Goal: Navigation & Orientation: Find specific page/section

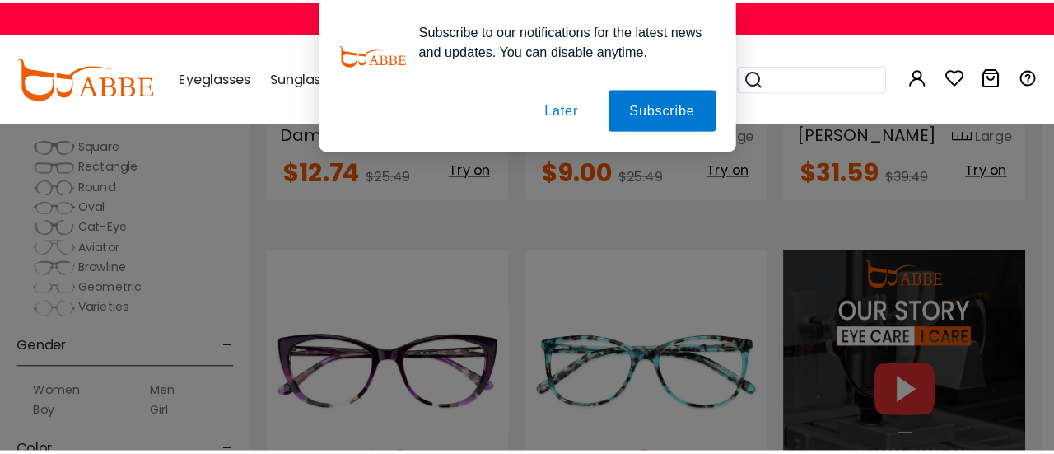
scroll to position [1152, 0]
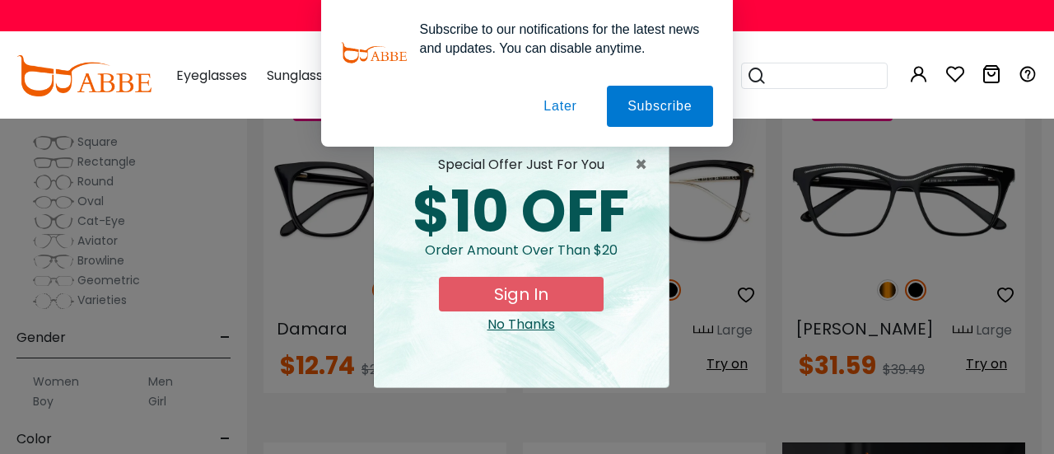
click at [783, 80] on div "Subscribe to our notifications for the latest news and updates. You can disable…" at bounding box center [527, 73] width 1054 height 147
click at [561, 106] on button "Later" at bounding box center [561, 106] width 74 height 41
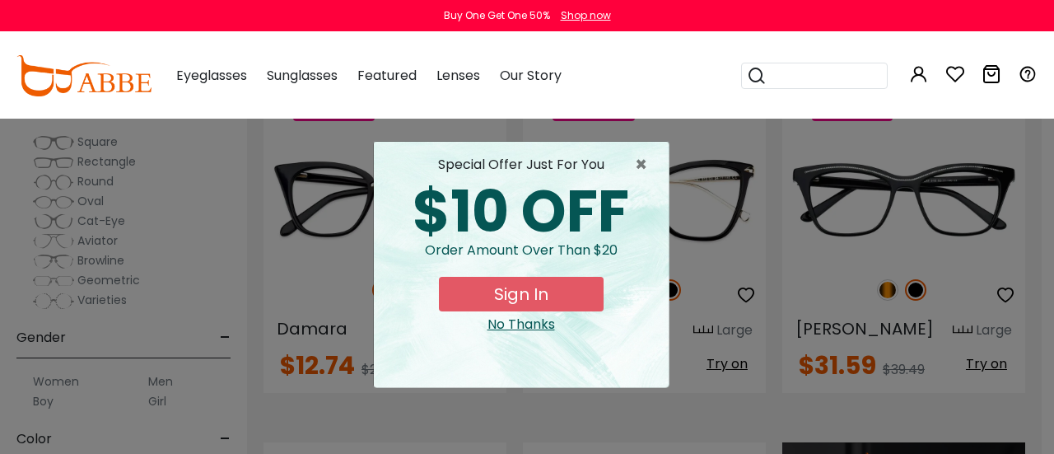
click at [772, 75] on input "search" at bounding box center [823, 75] width 115 height 25
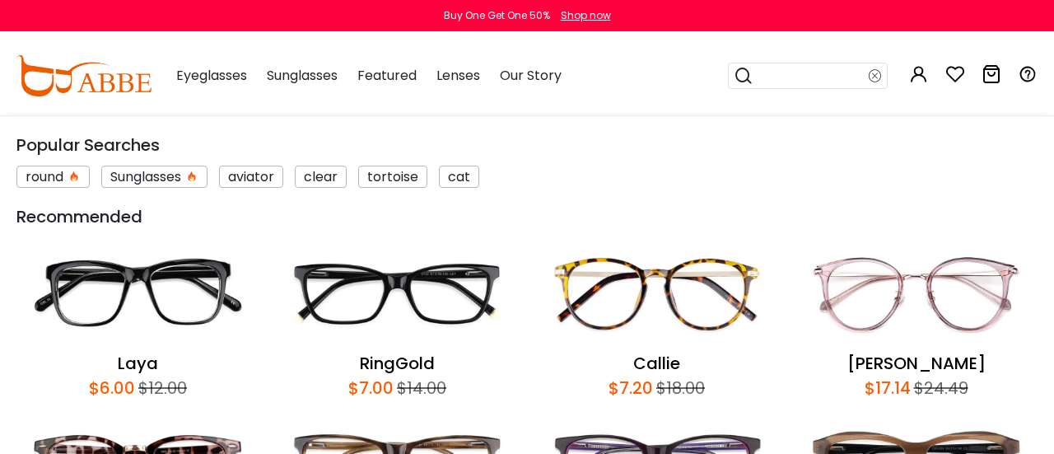
click at [772, 77] on input "search" at bounding box center [810, 75] width 115 height 25
click at [739, 75] on icon at bounding box center [743, 75] width 20 height 23
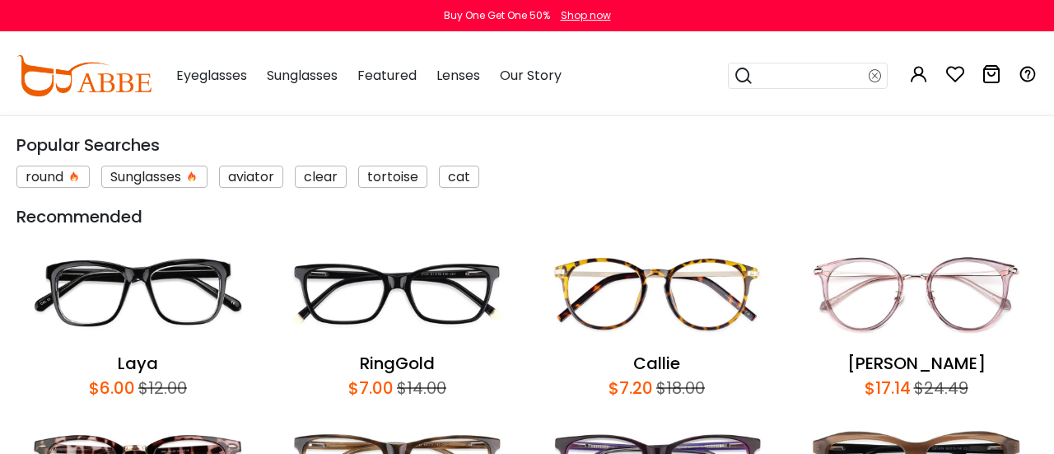
click at [739, 75] on icon at bounding box center [743, 75] width 20 height 23
click at [762, 76] on input "search" at bounding box center [810, 75] width 115 height 25
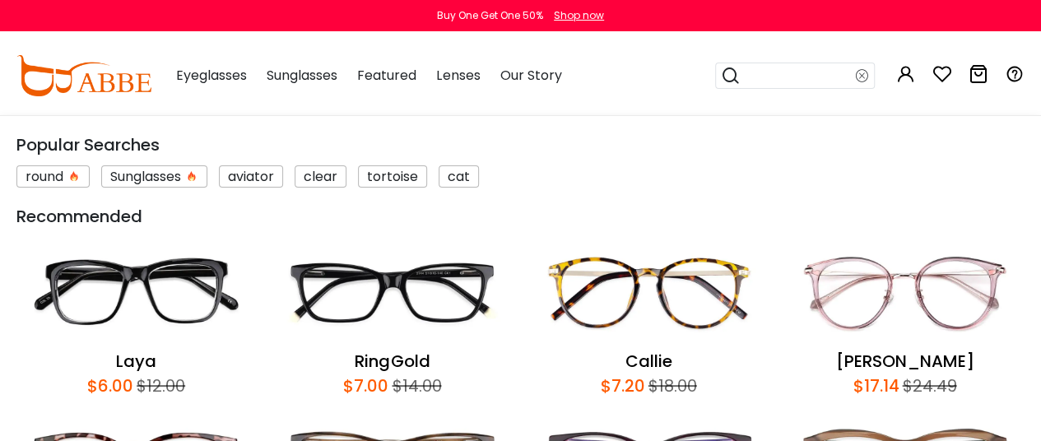
click at [759, 74] on input "search" at bounding box center [798, 75] width 115 height 25
type input "****"
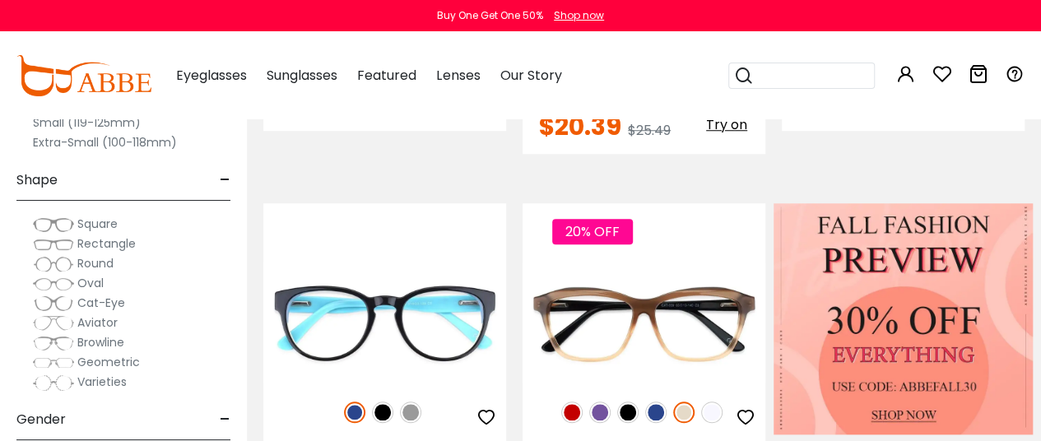
scroll to position [741, 0]
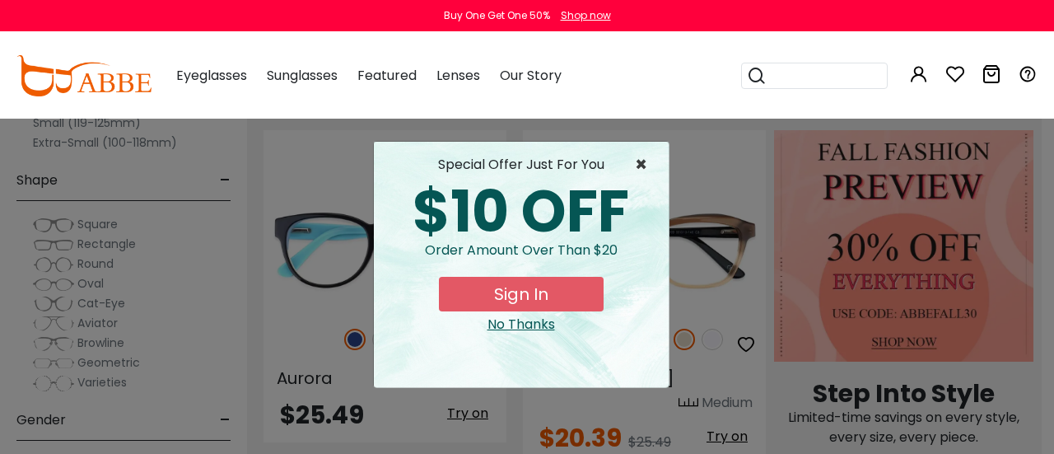
click at [645, 164] on span "×" at bounding box center [645, 165] width 21 height 20
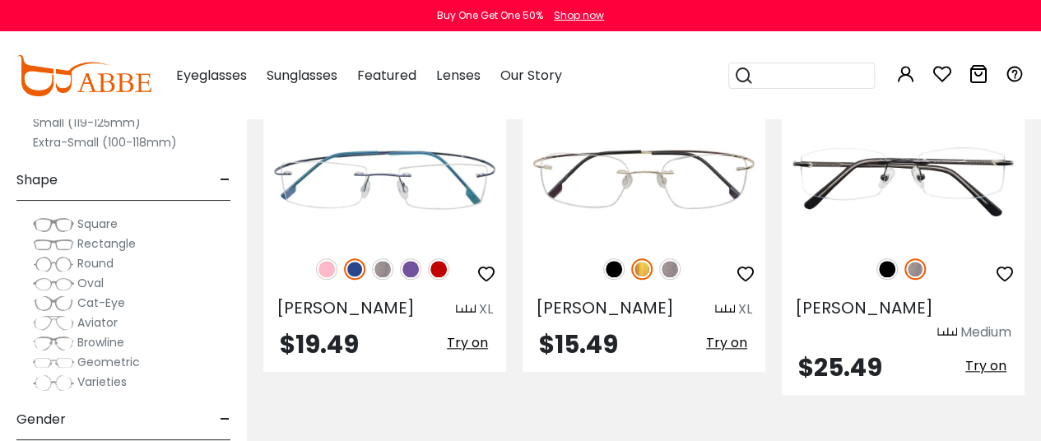
scroll to position [3869, 0]
